Goal: Transaction & Acquisition: Book appointment/travel/reservation

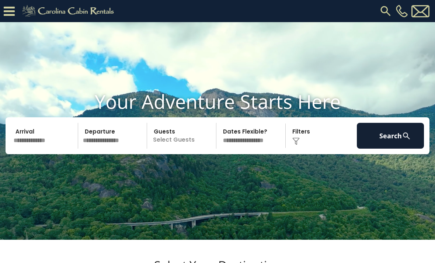
click at [28, 148] on input "text" at bounding box center [44, 136] width 67 height 26
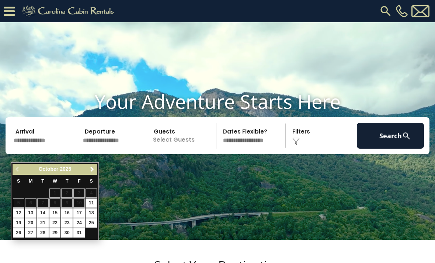
click at [84, 225] on link "24" at bounding box center [78, 222] width 11 height 9
type input "********"
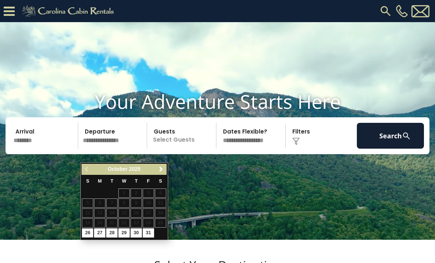
click at [91, 232] on link "26" at bounding box center [87, 232] width 11 height 9
type input "********"
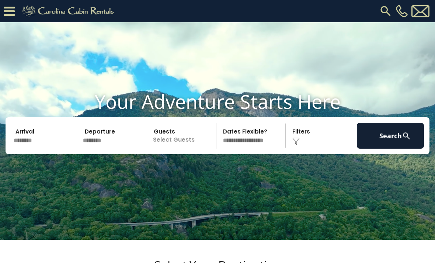
click at [177, 148] on p "Select Guests" at bounding box center [182, 136] width 67 height 26
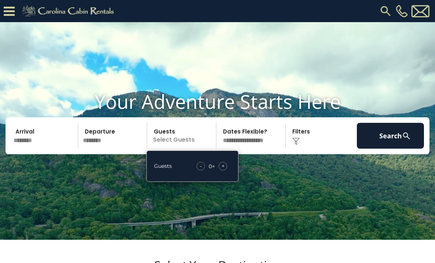
click at [221, 170] on div "+" at bounding box center [222, 166] width 8 height 8
click at [225, 170] on div "+" at bounding box center [222, 166] width 8 height 8
click at [395, 148] on button "Search" at bounding box center [389, 136] width 67 height 26
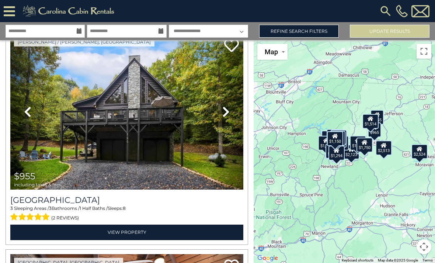
scroll to position [1137, 0]
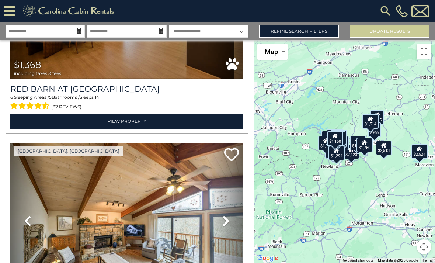
click at [321, 31] on link "Refine Search Filters" at bounding box center [299, 31] width 80 height 13
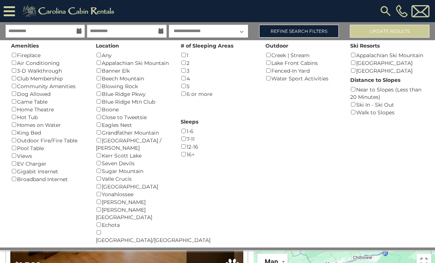
scroll to position [3899, 0]
click at [379, 37] on button "Please Update Results" at bounding box center [389, 31] width 80 height 13
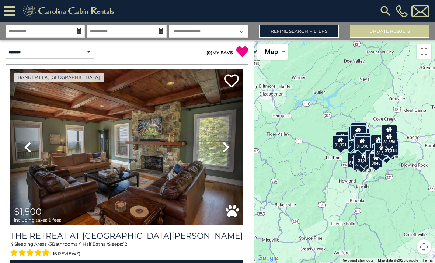
click at [314, 32] on link "Refine Search Filters" at bounding box center [299, 31] width 80 height 13
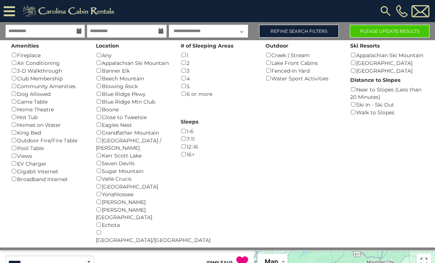
click at [389, 35] on button "Please Update Results" at bounding box center [389, 31] width 80 height 13
